Goal: Task Accomplishment & Management: Use online tool/utility

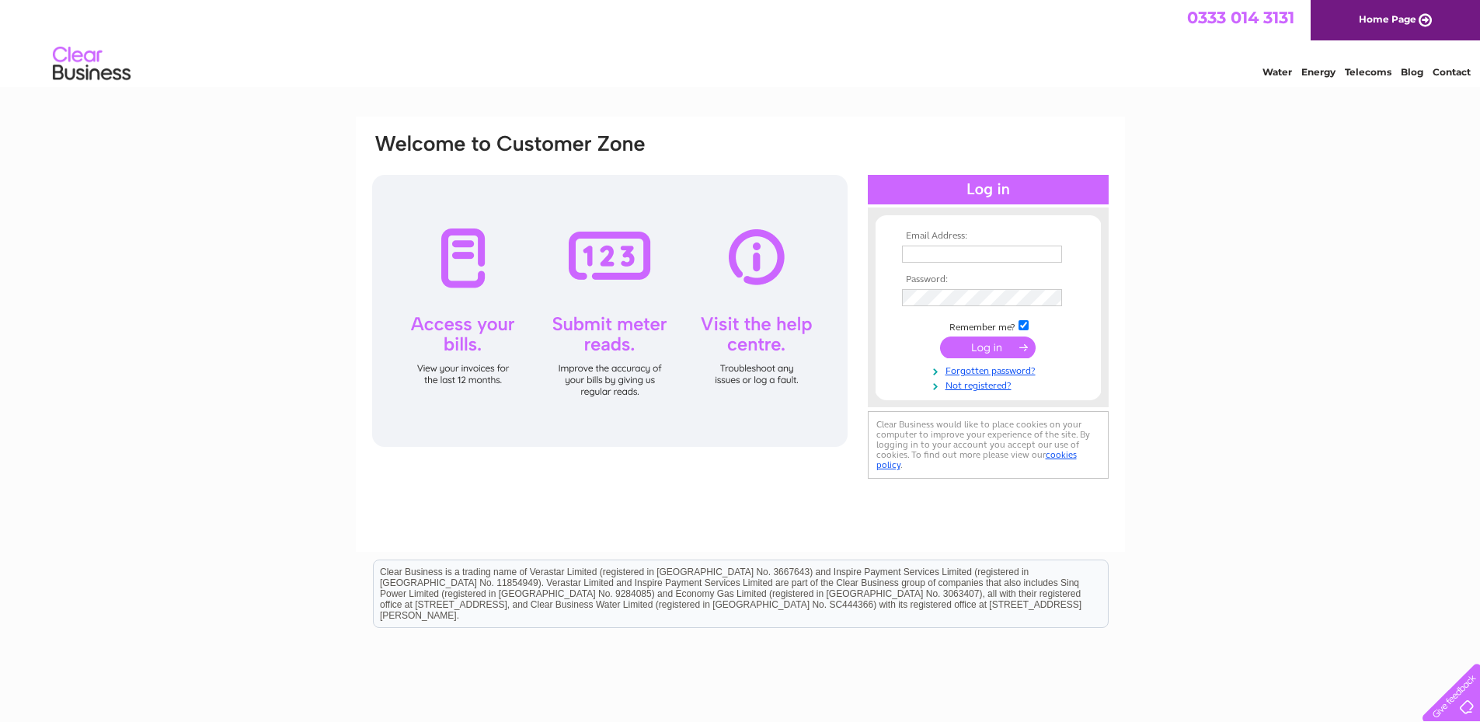
click at [922, 255] on input "text" at bounding box center [982, 254] width 160 height 17
type input "duggielynn@hotmail.co.uk"
click at [940, 338] on input "submit" at bounding box center [988, 349] width 96 height 22
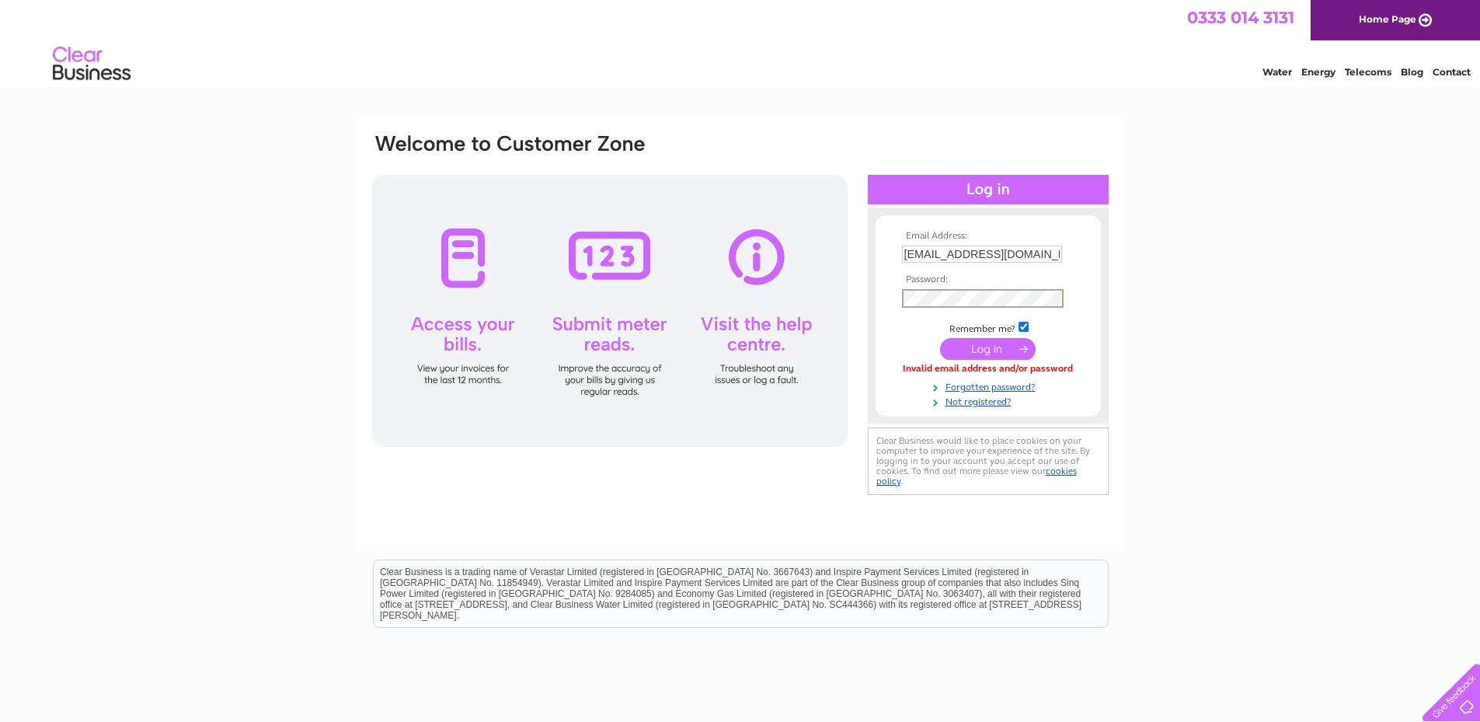
click at [940, 338] on input "submit" at bounding box center [988, 349] width 96 height 22
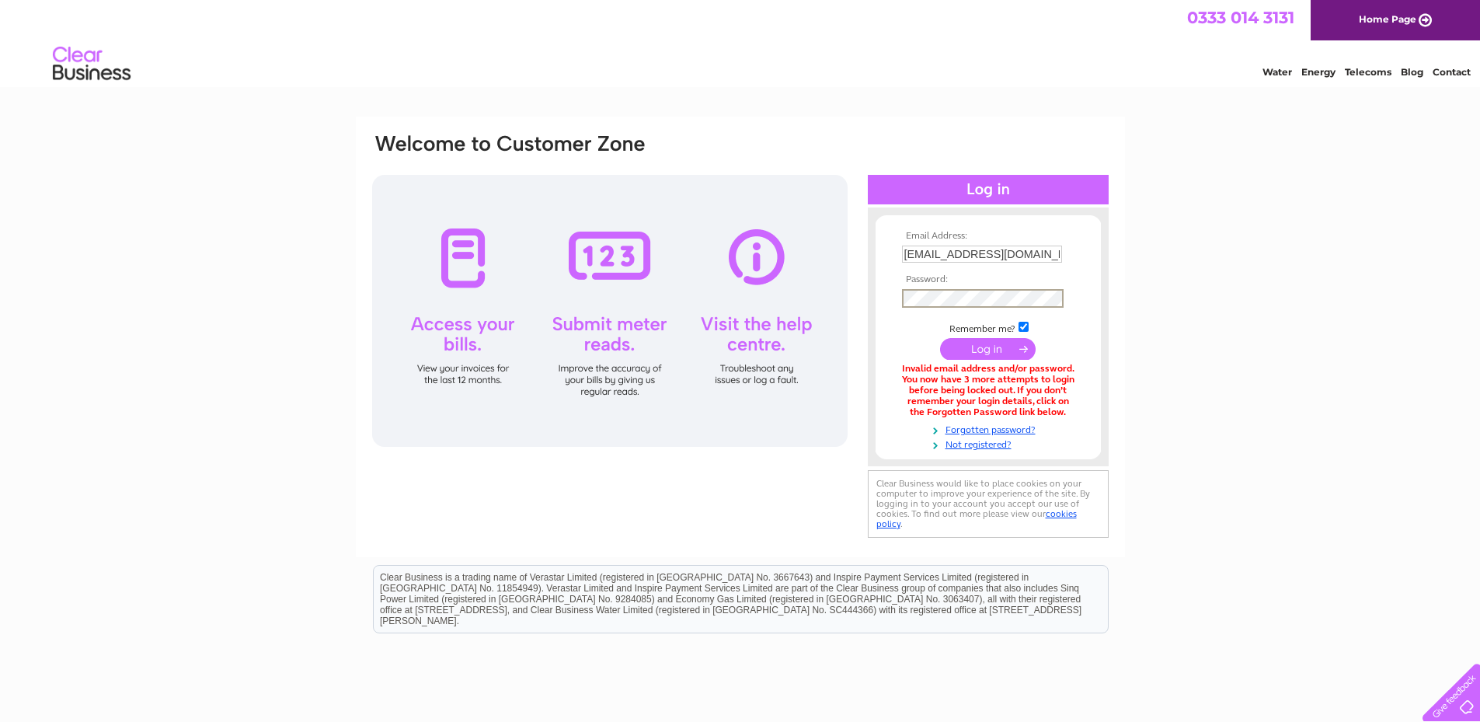
click at [940, 338] on input "submit" at bounding box center [988, 349] width 96 height 22
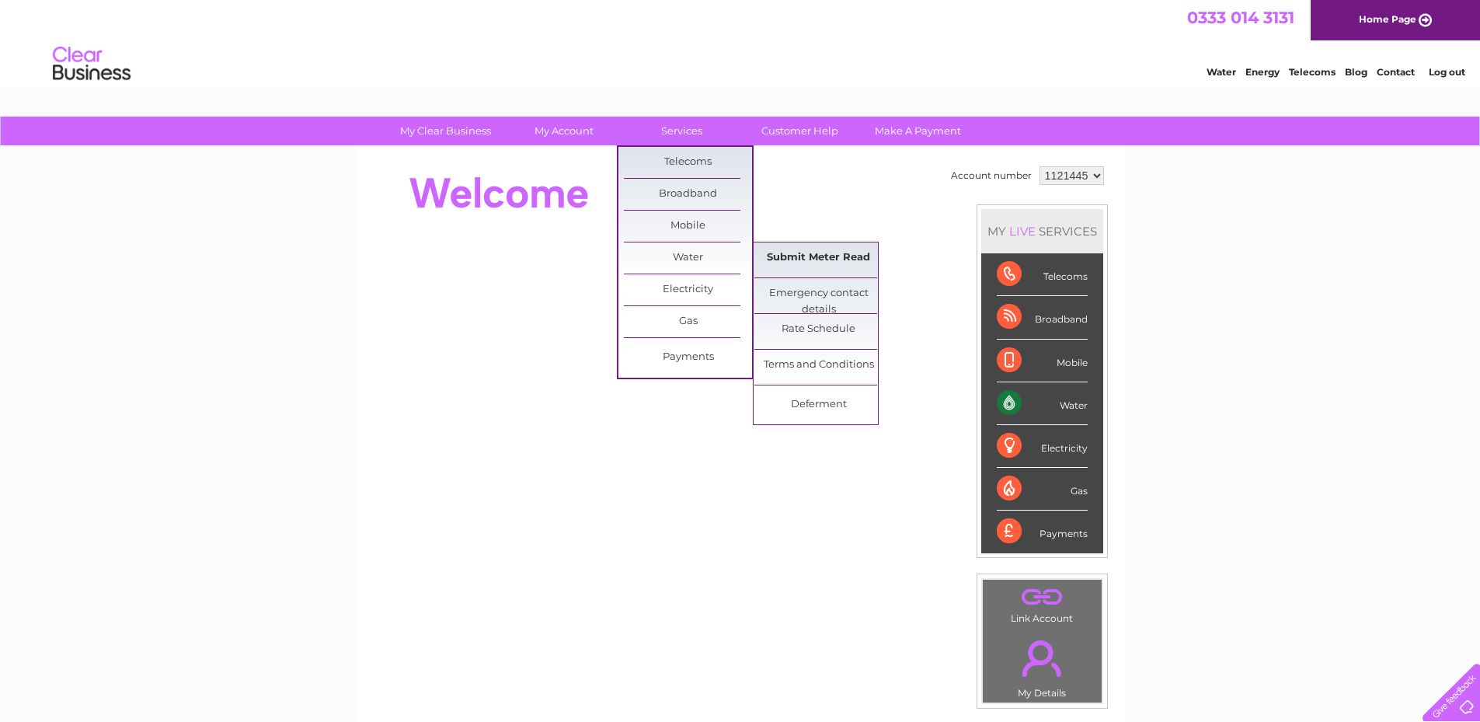
click at [776, 255] on link "Submit Meter Read" at bounding box center [818, 257] width 128 height 31
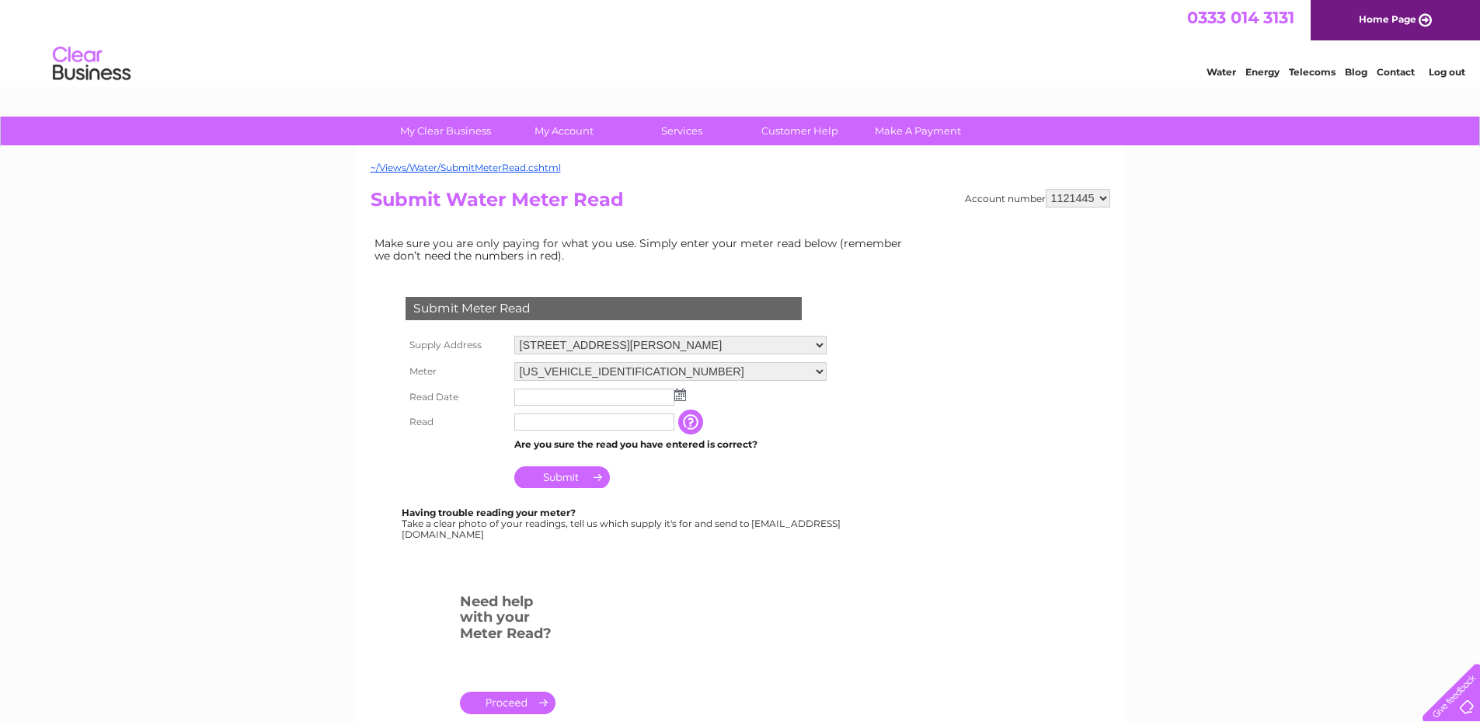
click at [608, 399] on input "text" at bounding box center [594, 396] width 160 height 17
click at [681, 393] on img at bounding box center [682, 395] width 12 height 12
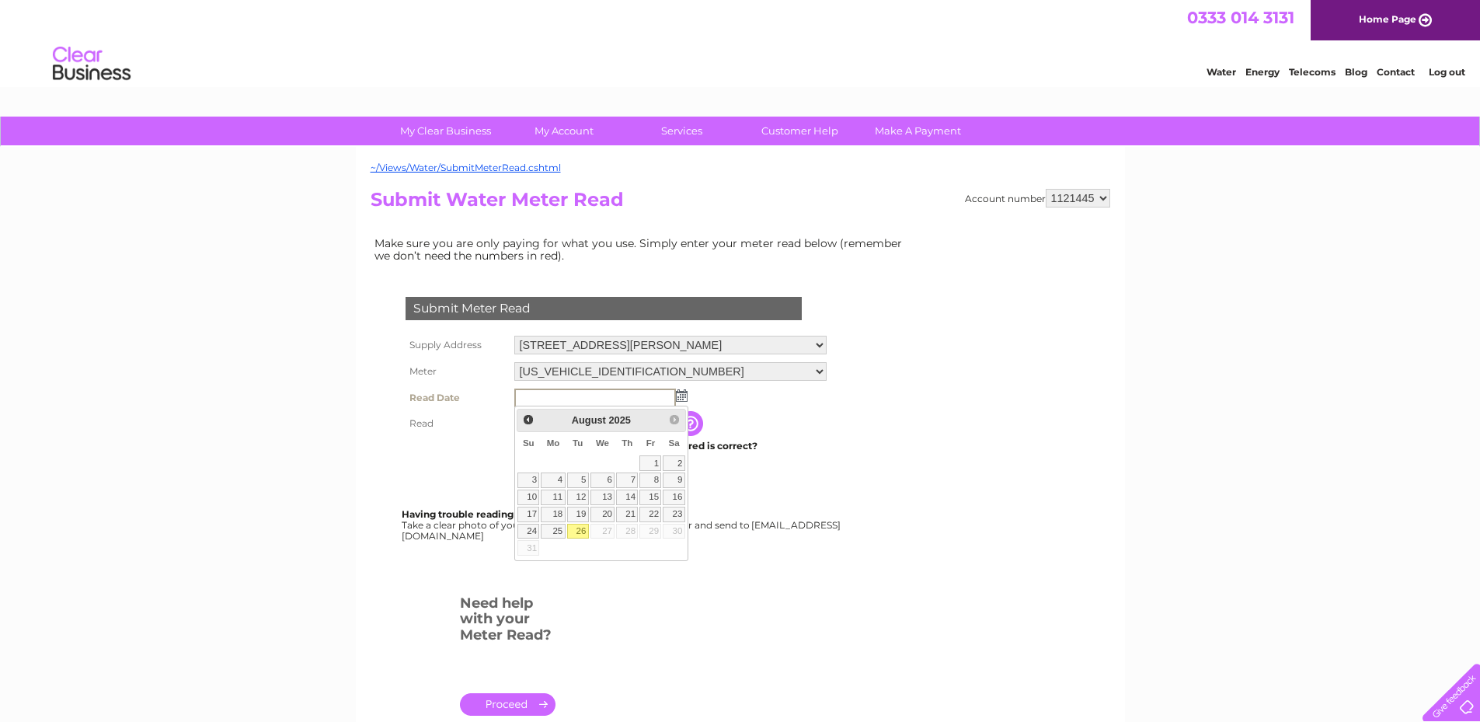
click at [577, 528] on link "26" at bounding box center [578, 532] width 22 height 16
type input "2025/08/26"
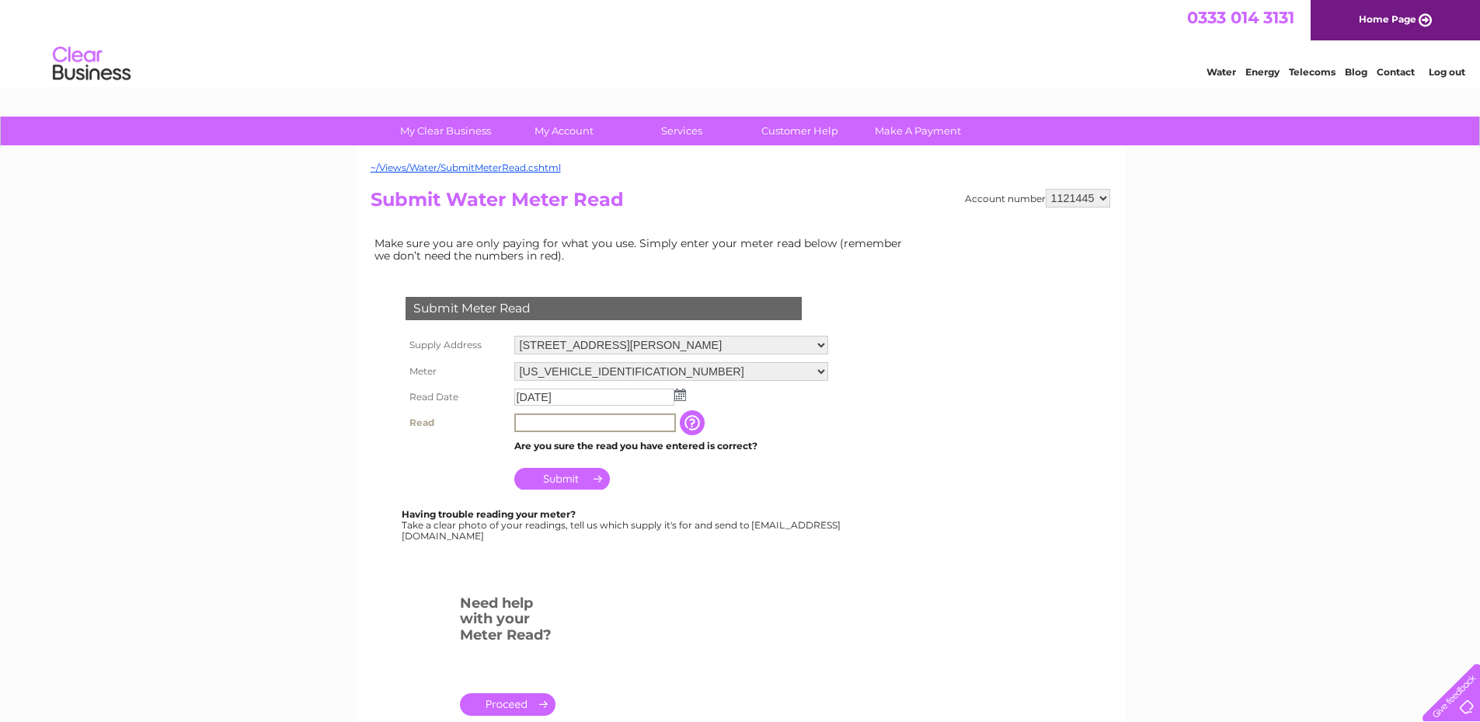
click at [561, 419] on input "text" at bounding box center [595, 422] width 162 height 19
type input "00264"
click at [553, 482] on input "Submit" at bounding box center [562, 477] width 96 height 22
